Goal: Information Seeking & Learning: Learn about a topic

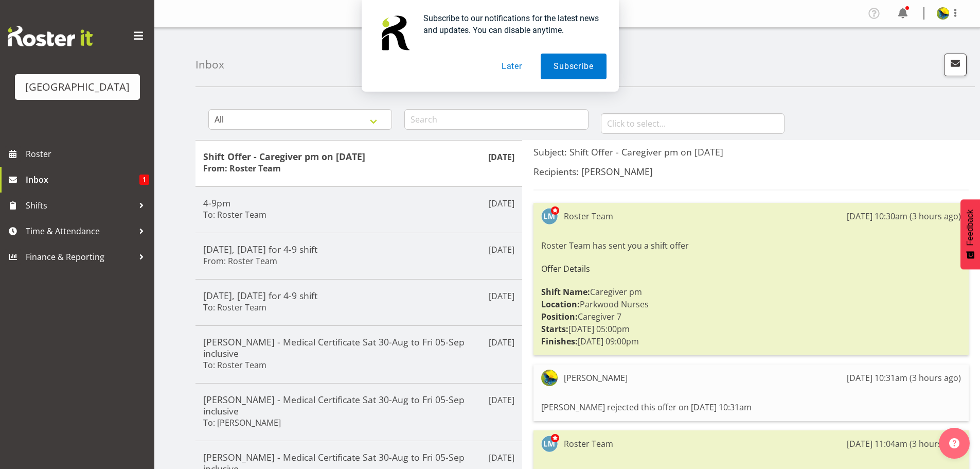
click at [521, 64] on button "Later" at bounding box center [512, 67] width 46 height 26
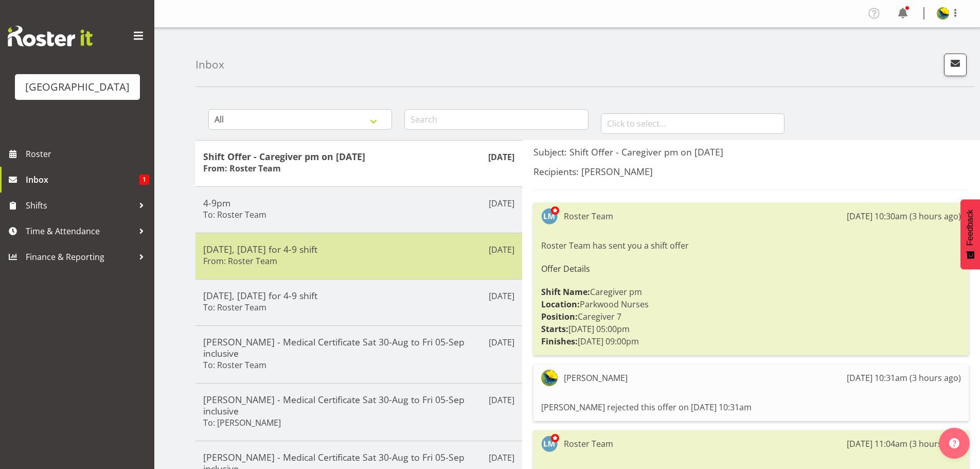
scroll to position [1, 0]
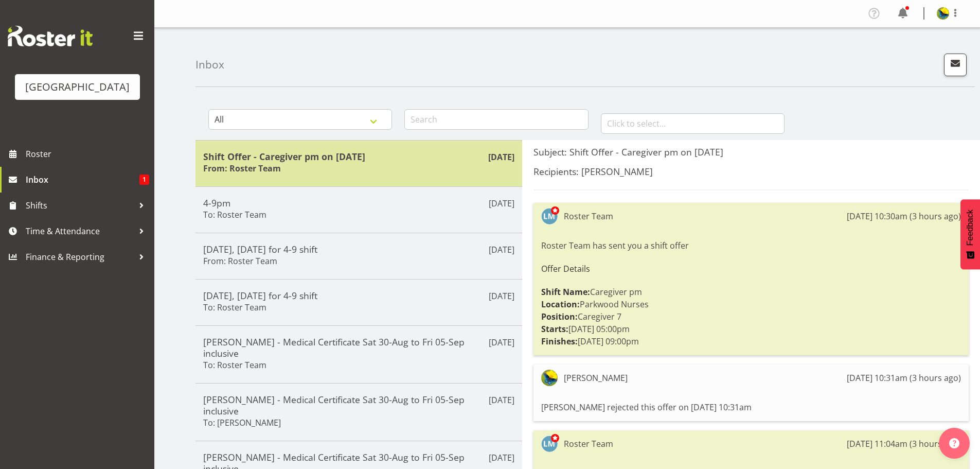
click at [364, 174] on div "Shift Offer - Caregiver pm on 18/09/25 From: Roster Team" at bounding box center [358, 163] width 311 height 25
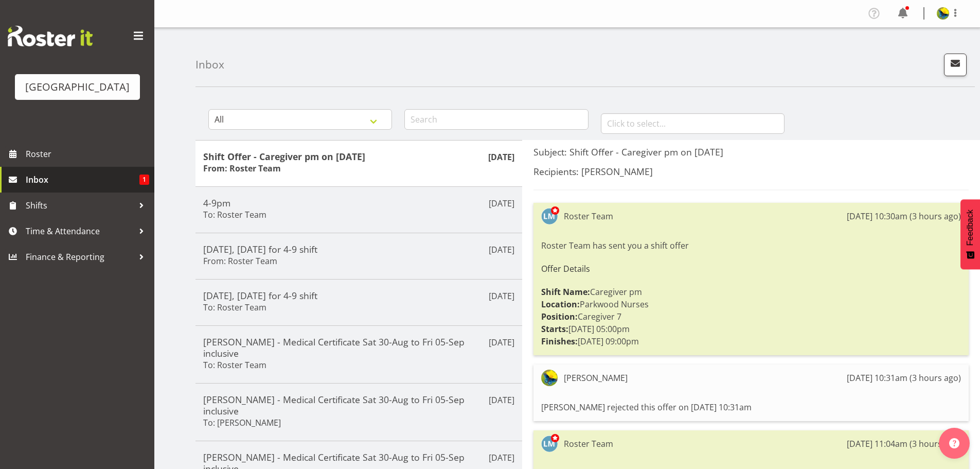
click at [70, 187] on span "Inbox" at bounding box center [83, 179] width 114 height 15
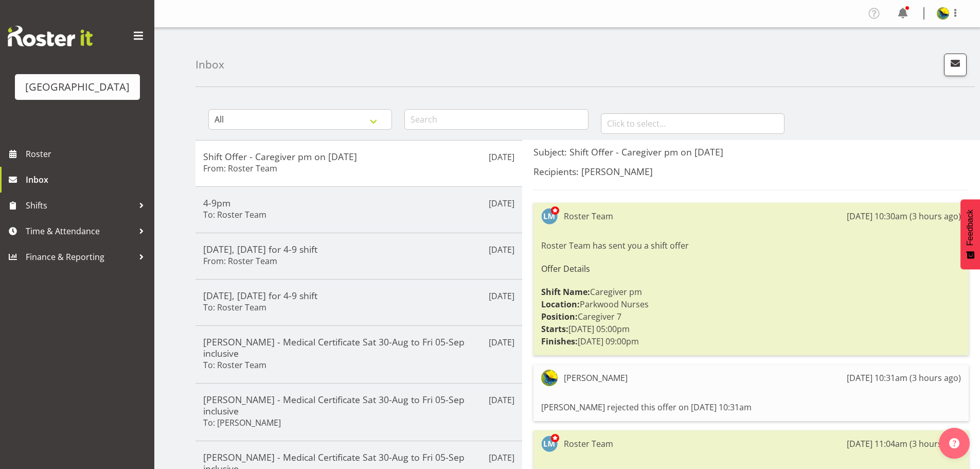
click at [908, 12] on div "Profile Log Out" at bounding box center [918, 13] width 104 height 17
click at [899, 16] on span at bounding box center [903, 13] width 16 height 16
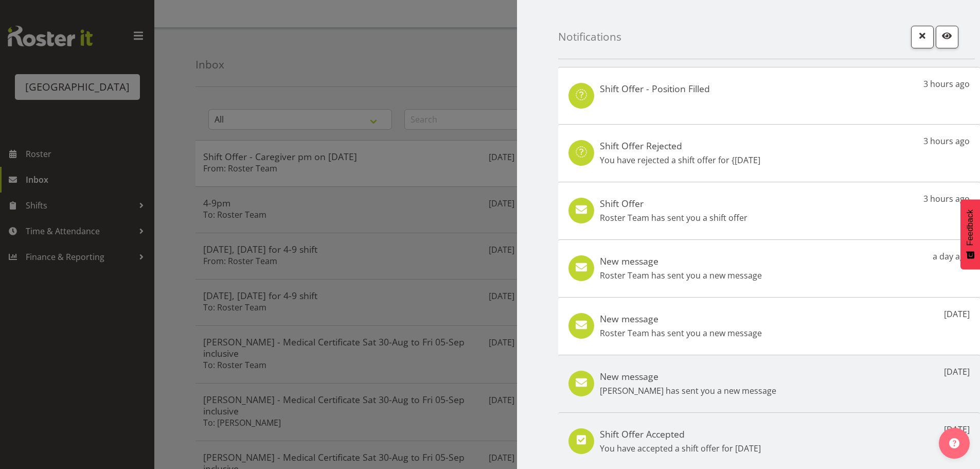
click at [852, 82] on div "Shift Offer - Position Filled 3 hours ago" at bounding box center [769, 95] width 422 height 57
click at [70, 168] on div at bounding box center [490, 234] width 980 height 469
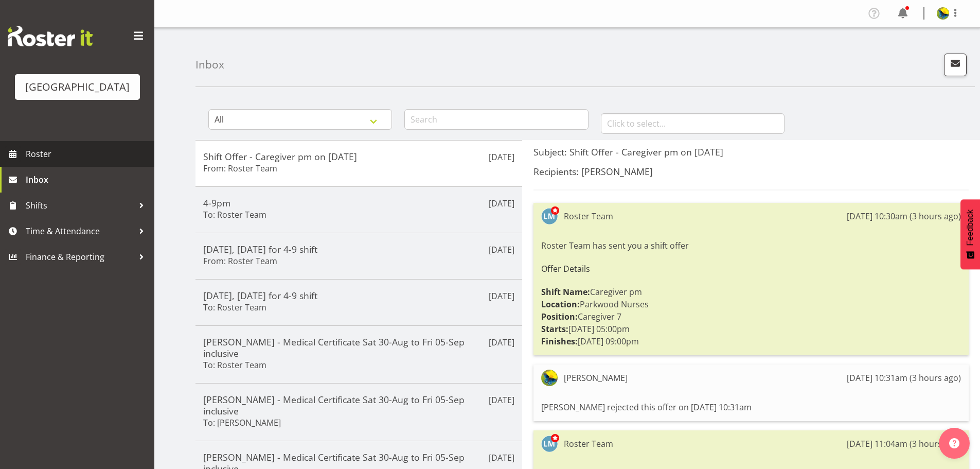
click at [69, 162] on span "Roster" at bounding box center [87, 153] width 123 height 15
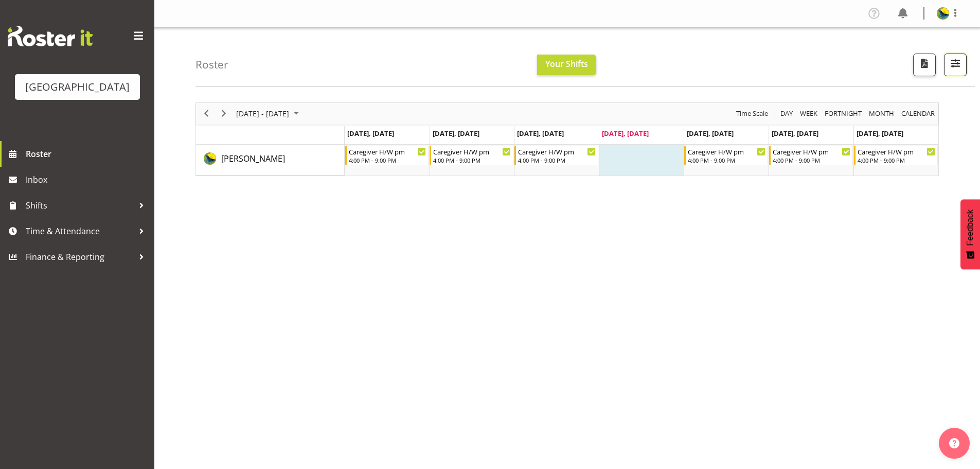
click at [951, 68] on span "button" at bounding box center [955, 63] width 13 height 13
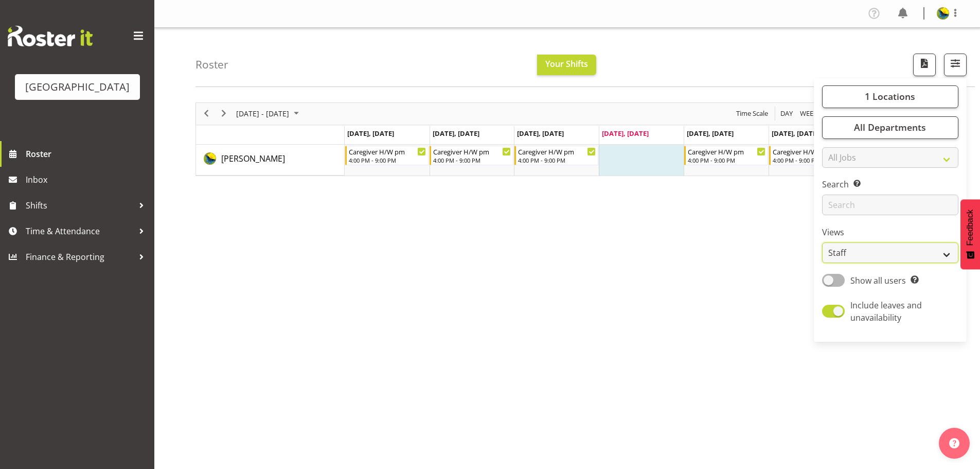
click at [922, 263] on select "Staff Role Shift - Horizontal Shift - Vertical Staff - Location" at bounding box center [890, 252] width 136 height 21
select select "shift"
click at [822, 263] on select "Staff Role Shift - Horizontal Shift - Vertical Staff - Location" at bounding box center [890, 252] width 136 height 21
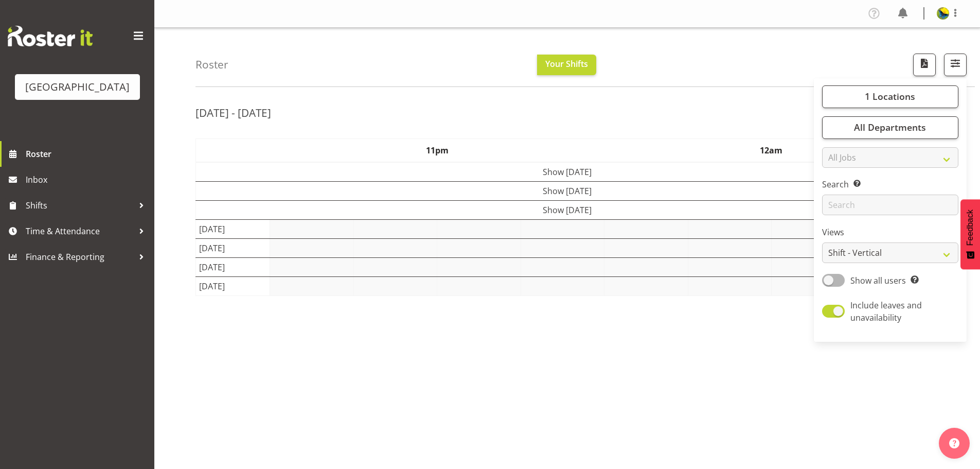
click at [660, 84] on div "Roster Your Shifts 1 Locations Clear Parkwood Kitchen Parkwood Nurses Select Al…" at bounding box center [585, 57] width 779 height 59
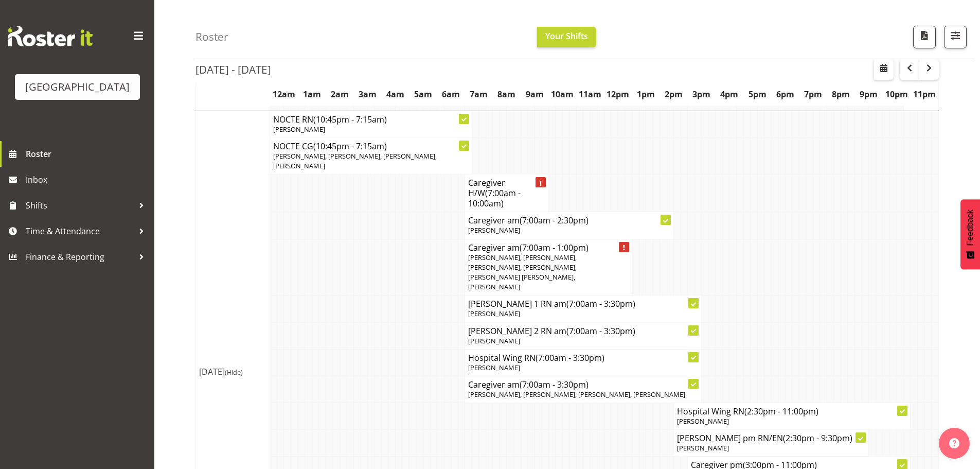
scroll to position [404, 0]
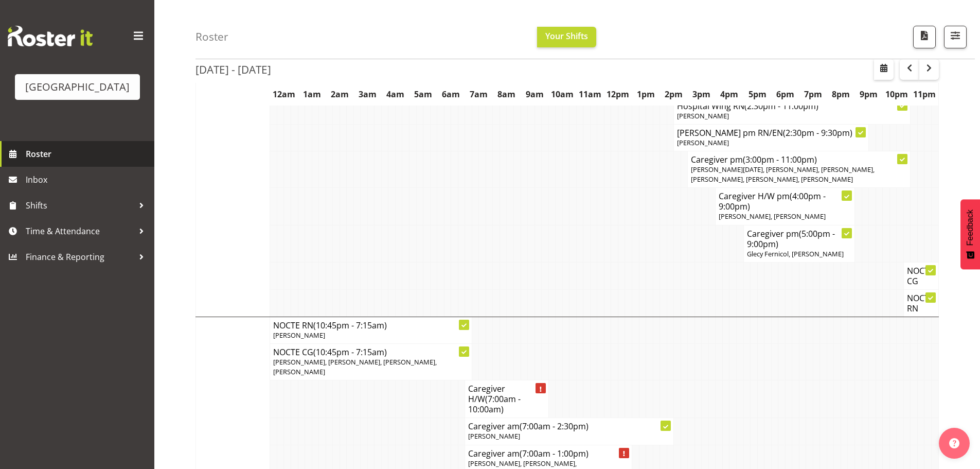
click at [33, 162] on span "Roster" at bounding box center [87, 153] width 123 height 15
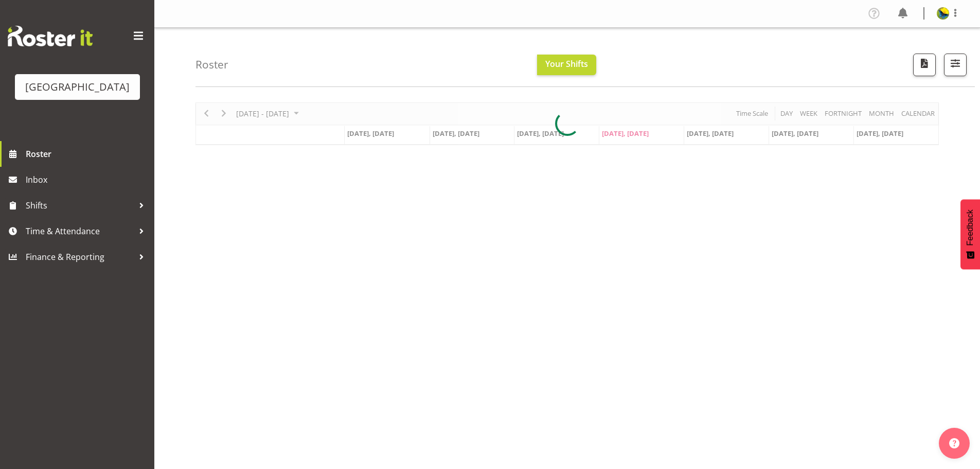
click at [928, 119] on div at bounding box center [567, 123] width 743 height 43
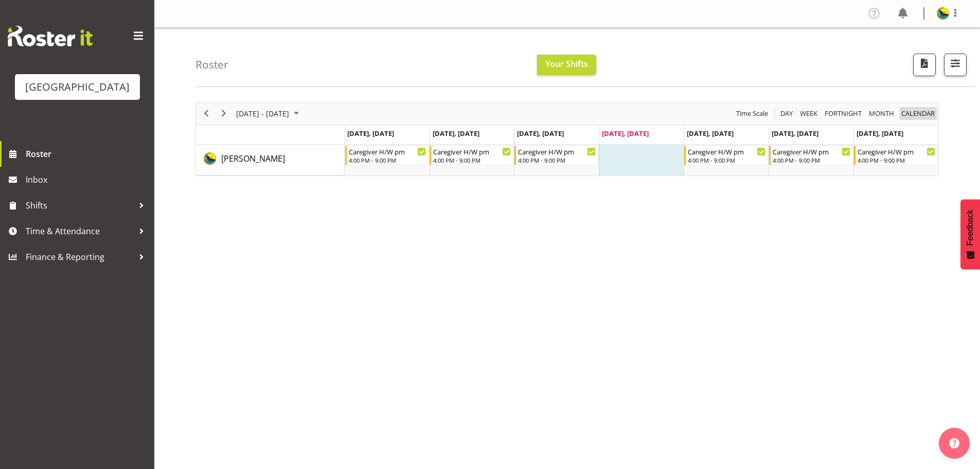
click at [912, 120] on span "calendar" at bounding box center [918, 113] width 36 height 13
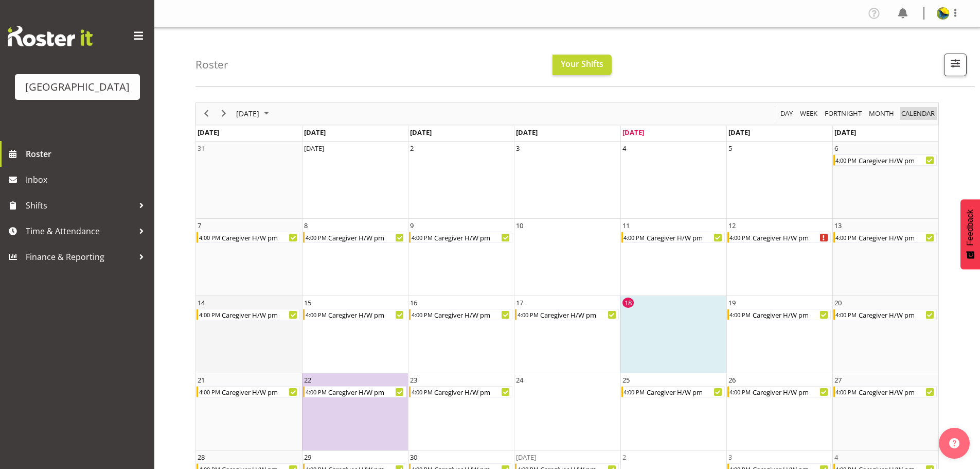
scroll to position [72, 0]
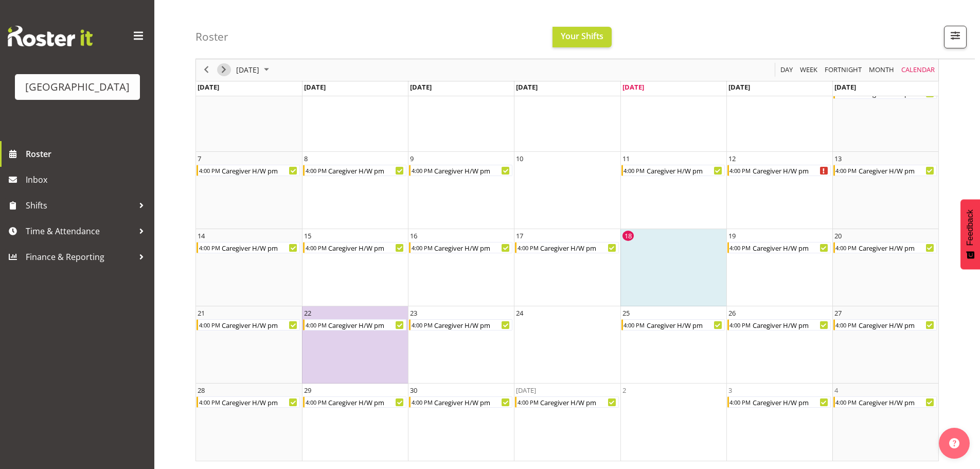
click at [226, 68] on span "Next" at bounding box center [224, 70] width 12 height 13
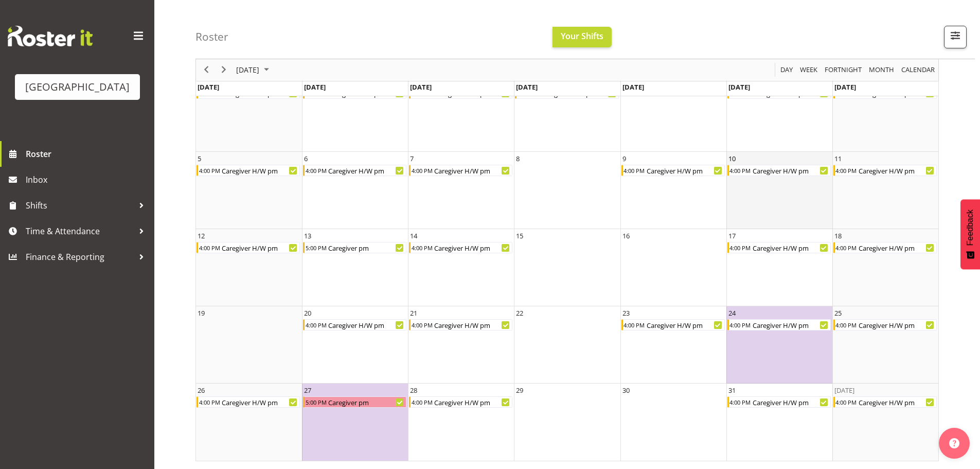
scroll to position [20, 0]
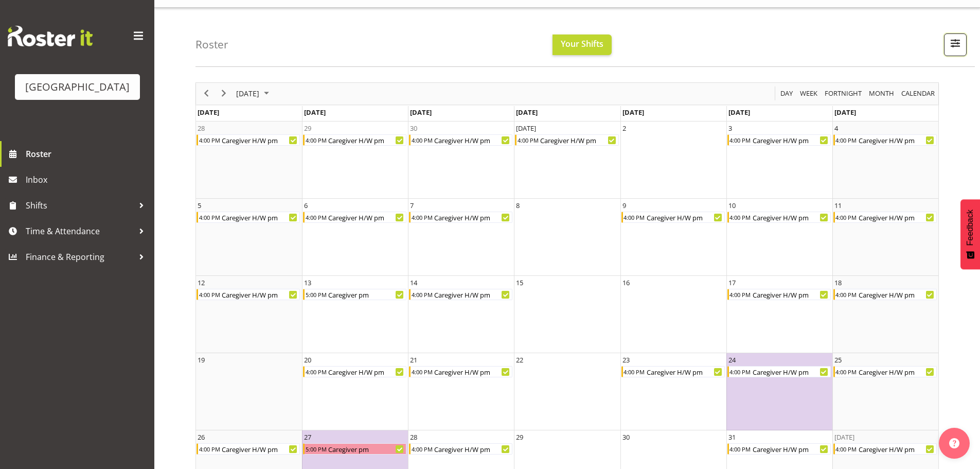
click at [949, 49] on span "button" at bounding box center [955, 43] width 13 height 13
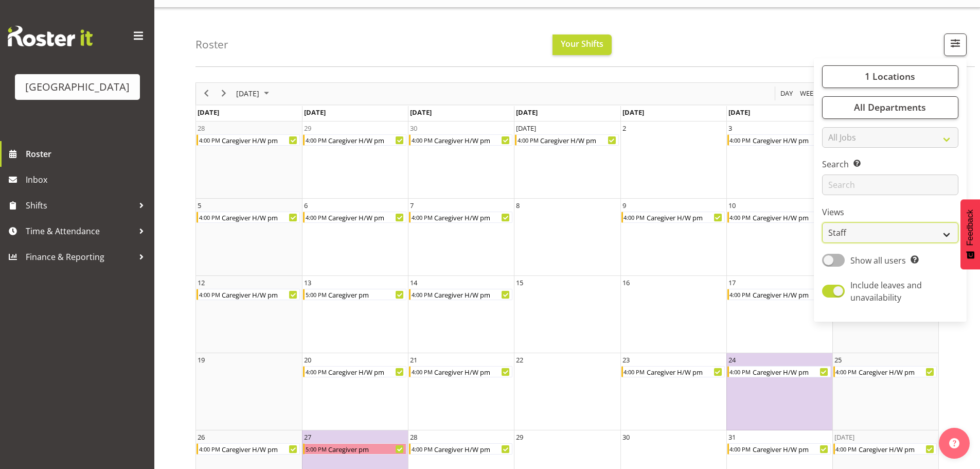
click at [928, 243] on select "Staff Role Shift - Horizontal Shift - Vertical Staff - Location" at bounding box center [890, 232] width 136 height 21
select select "shiftH"
click at [822, 243] on select "Staff Role Shift - Horizontal Shift - Vertical Staff - Location" at bounding box center [890, 232] width 136 height 21
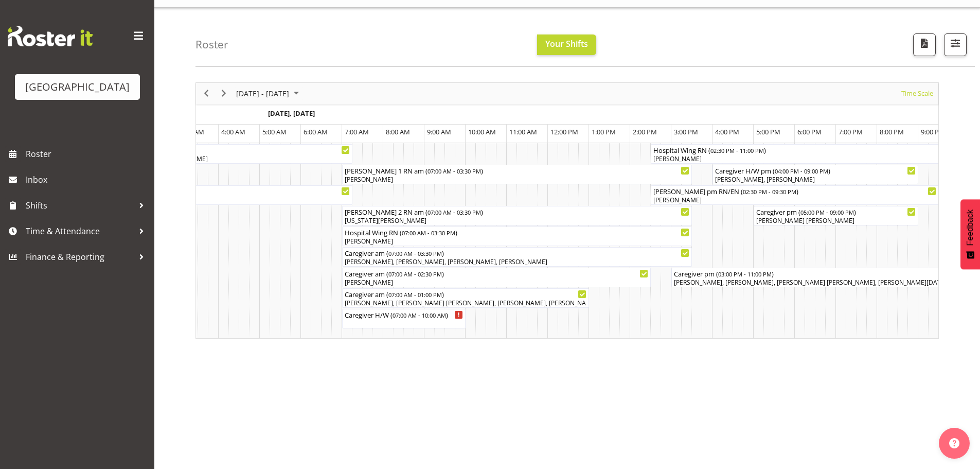
scroll to position [0, 6172]
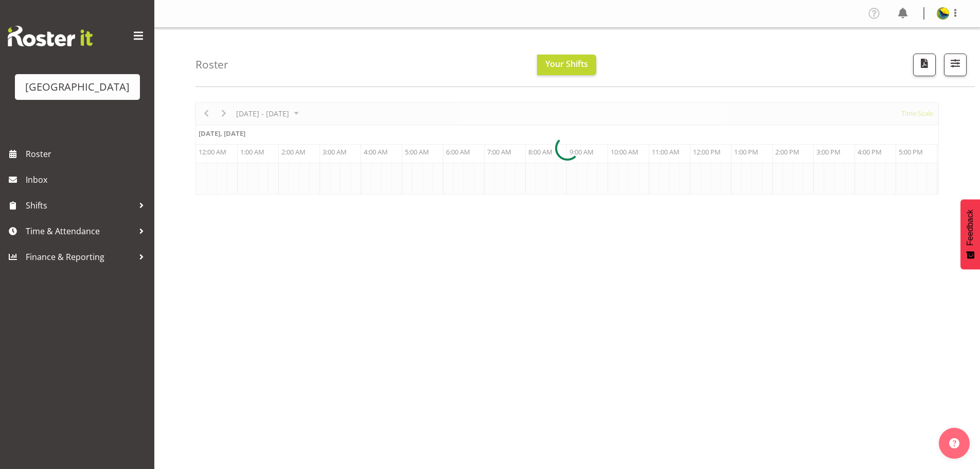
scroll to position [20, 0]
